Goal: Find specific page/section: Find specific page/section

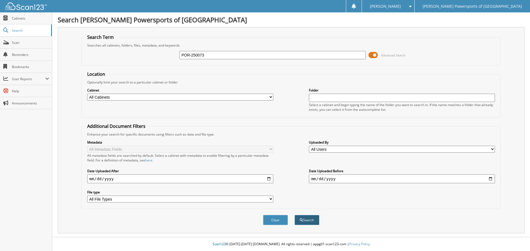
type input "POR-250073"
click at [306, 224] on button "Search" at bounding box center [306, 220] width 25 height 10
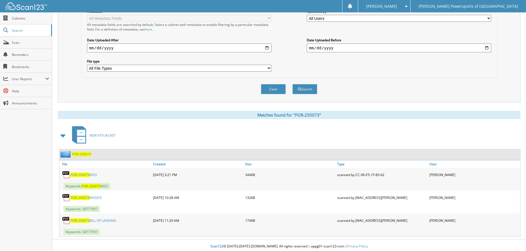
scroll to position [134, 0]
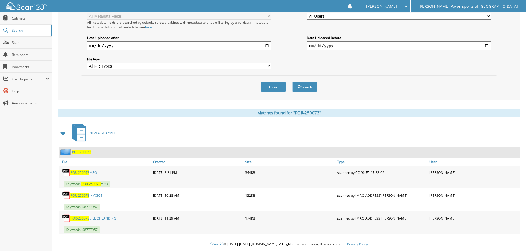
click at [94, 172] on link "POR-250073 MSO" at bounding box center [83, 173] width 26 height 5
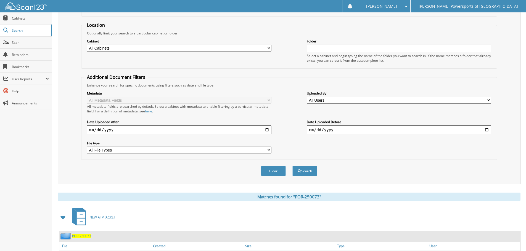
scroll to position [0, 0]
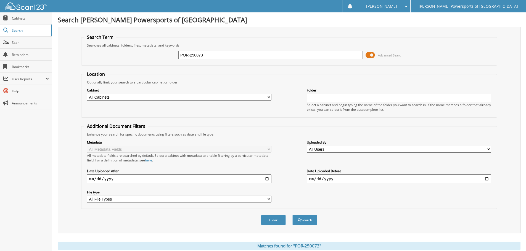
click at [210, 58] on input "POR-250073" at bounding box center [270, 55] width 184 height 8
paste input "0"
type input "POR-250070"
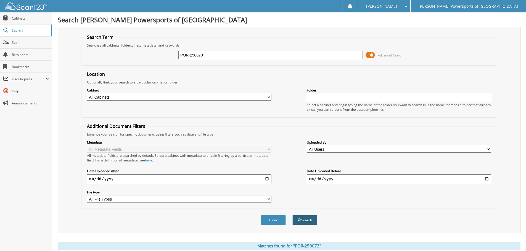
click at [307, 221] on button "Search" at bounding box center [304, 220] width 25 height 10
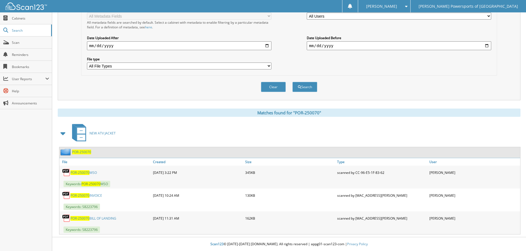
click at [96, 173] on link "POR-250070 MSO" at bounding box center [83, 173] width 26 height 5
